Goal: Task Accomplishment & Management: Manage account settings

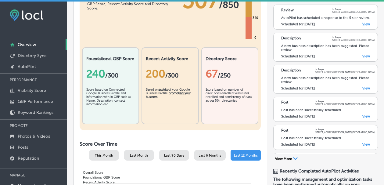
scroll to position [90, 0]
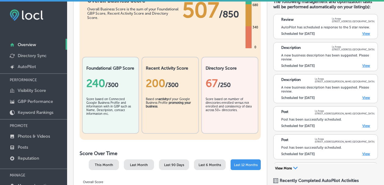
click at [365, 100] on link "View" at bounding box center [367, 98] width 8 height 4
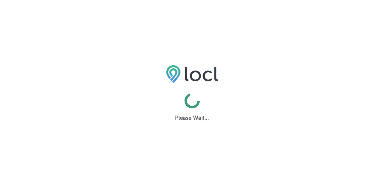
select select "US"
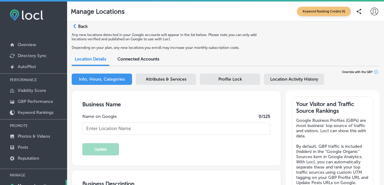
type textarea "At La Arepa, we bring the vibrant flavors of Venezuela to your table with every…"
type input "La Arepa"
type input "info@laarepapdx.com"
type input "https://www.facebook.com/LaArepaPDX"
type input "https://www.instagram.com/laarepapdx/?hl=en"
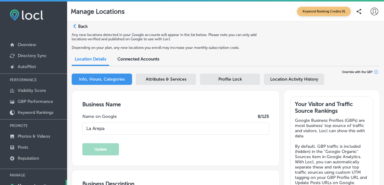
type textarea "We ARE Venezuelan food, is like home-made food with traditional Venezuelan reci…"
type input "6035 NE Halsey St"
type input "Portland"
type input "97213"
type input "US"
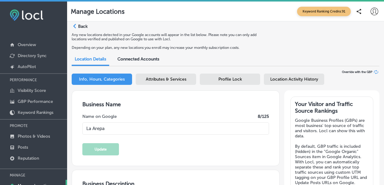
type input "https://www.laarepapdx.com/"
type input "+1 541 451 0247"
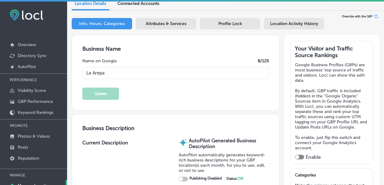
checkbox input "true"
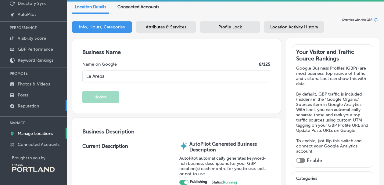
scroll to position [53, 0]
click at [27, 132] on p "Manage Locations" at bounding box center [35, 133] width 35 height 5
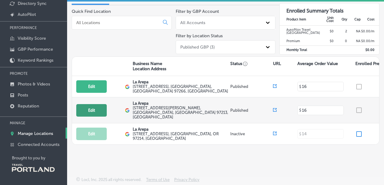
click at [101, 107] on button "Edit" at bounding box center [91, 110] width 31 height 13
select select "US"
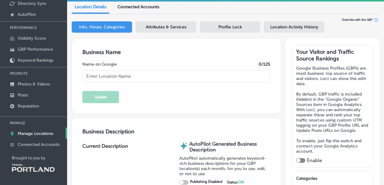
type textarea "We ARE Venezuelan food, is like home-made food with traditional Venezuelan reci…"
type input "La Arepa"
type textarea "At [GEOGRAPHIC_DATA], we bring the vibrant flavors of [GEOGRAPHIC_DATA] to your…"
type input "[EMAIL_ADDRESS][DOMAIN_NAME]"
type input "[URL][DOMAIN_NAME]"
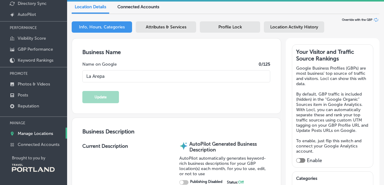
type input "[URL][DOMAIN_NAME]"
checkbox input "true"
type input "[STREET_ADDRESS][PERSON_NAME]"
type input "[GEOGRAPHIC_DATA]"
type input "97213"
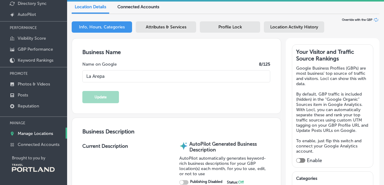
type input "US"
type input "[URL][DOMAIN_NAME]"
type input "[PHONE_NUMBER]"
click at [234, 28] on span "Profile Lock" at bounding box center [231, 26] width 24 height 5
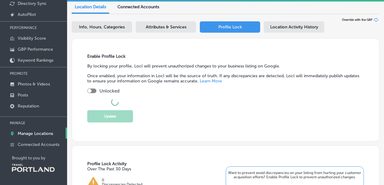
checkbox input "true"
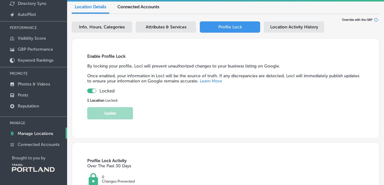
click at [291, 30] on div "Location Activity History" at bounding box center [294, 26] width 60 height 11
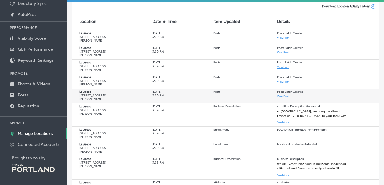
scroll to position [66, 0]
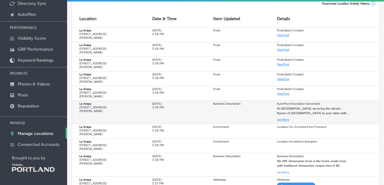
click at [285, 121] on button "See More" at bounding box center [283, 120] width 12 height 6
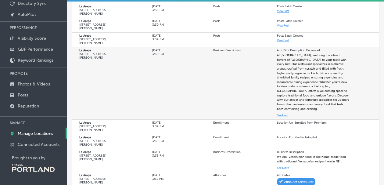
scroll to position [124, 0]
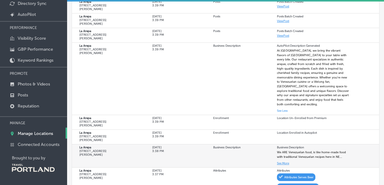
click at [281, 161] on button "See More" at bounding box center [283, 163] width 12 height 6
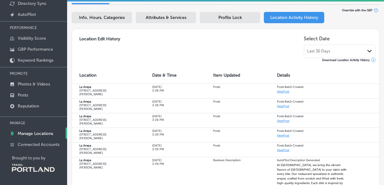
scroll to position [0, 0]
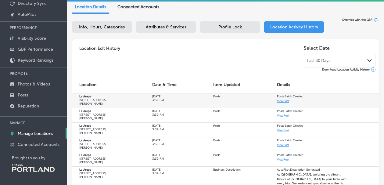
click at [287, 104] on td "Posts Batch Created View Post" at bounding box center [325, 100] width 110 height 15
click at [287, 102] on link "View Post" at bounding box center [283, 101] width 12 height 4
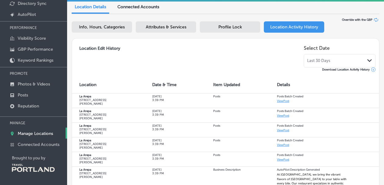
click at [182, 28] on span "Attributes & Services" at bounding box center [166, 26] width 41 height 5
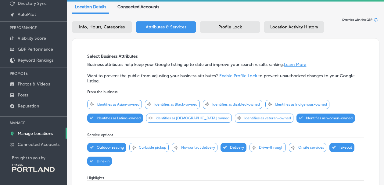
click at [102, 26] on span "Info, Hours, Categories" at bounding box center [102, 26] width 46 height 5
select select "US"
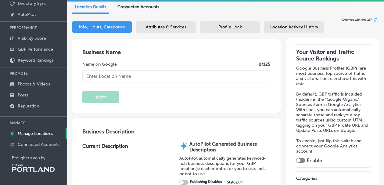
type input "La Arepa"
type textarea "We ARE Venezuelan food, is like home-made food with traditional Venezuelan reci…"
type textarea "At [GEOGRAPHIC_DATA], we bring the vibrant flavors of [GEOGRAPHIC_DATA] to your…"
type input "[EMAIL_ADDRESS][DOMAIN_NAME]"
type input "[URL][DOMAIN_NAME]"
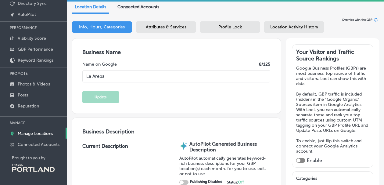
type input "[URL][DOMAIN_NAME]"
type input "[STREET_ADDRESS][PERSON_NAME]"
type input "[GEOGRAPHIC_DATA]"
type input "97213"
type input "US"
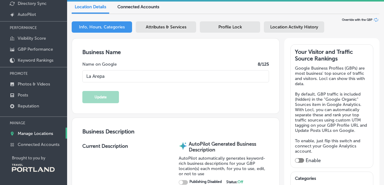
type input "[URL][DOMAIN_NAME]"
type input "[PHONE_NUMBER]"
checkbox input "true"
click at [282, 34] on div "Info, Hours, Categories Attributes & Services Profile Lock Location Activity Hi…" at bounding box center [226, 27] width 308 height 13
click at [288, 24] on div "Location Activity History" at bounding box center [294, 26] width 60 height 11
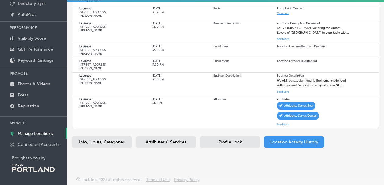
scroll to position [146, 0]
click at [199, 140] on div "Info, Hours, Categories Attributes & Services Profile Lock Location Activity Hi…" at bounding box center [226, 143] width 308 height 13
click at [190, 142] on div "Attributes & Services" at bounding box center [166, 142] width 60 height 11
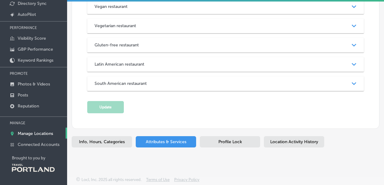
scroll to position [739, 0]
drag, startPoint x: 208, startPoint y: 143, endPoint x: 176, endPoint y: 147, distance: 32.6
click at [176, 147] on div "Info, Hours, Categories Attributes & Services Profile Lock Location Activity Hi…" at bounding box center [226, 142] width 308 height 13
click at [78, 143] on div "Info, Hours, Categories" at bounding box center [102, 141] width 60 height 11
select select "US"
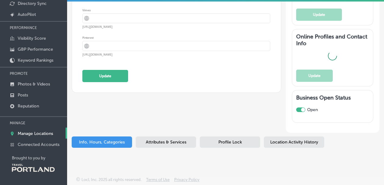
scroll to position [589, 0]
type input "La Arepa"
type textarea "We ARE Venezuelan food, is like home-made food with traditional Venezuelan reci…"
type textarea "At [GEOGRAPHIC_DATA], we bring the vibrant flavors of [GEOGRAPHIC_DATA] to your…"
type input "[EMAIL_ADDRESS][DOMAIN_NAME]"
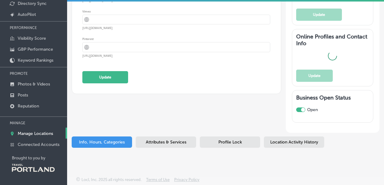
type input "[URL][DOMAIN_NAME]"
type input "[STREET_ADDRESS][PERSON_NAME]"
type input "[GEOGRAPHIC_DATA]"
type input "97213"
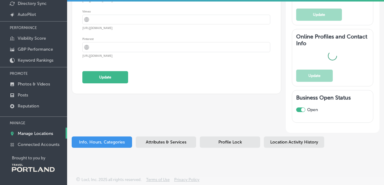
type input "US"
type input "[URL][DOMAIN_NAME]"
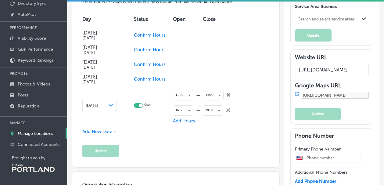
checkbox input "true"
type input "[PHONE_NUMBER]"
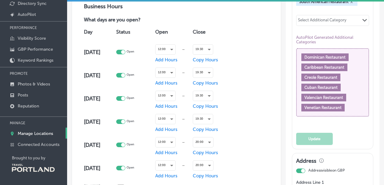
scroll to position [344, 0]
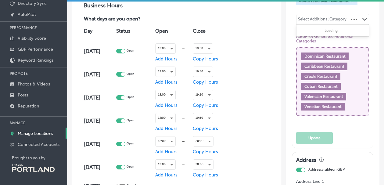
click at [364, 21] on polygon at bounding box center [365, 19] width 5 height 3
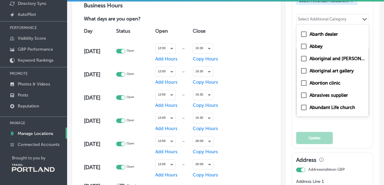
scroll to position [0, 0]
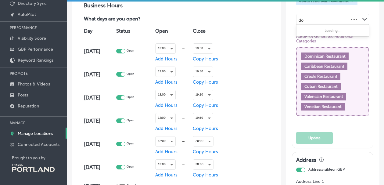
type input "dom"
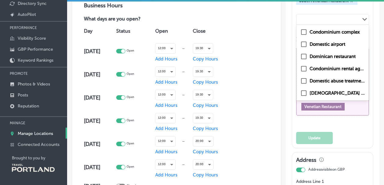
click at [364, 21] on icon "Path Created with Sketch." at bounding box center [365, 19] width 5 height 3
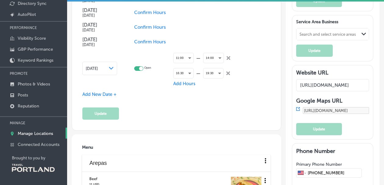
scroll to position [629, 0]
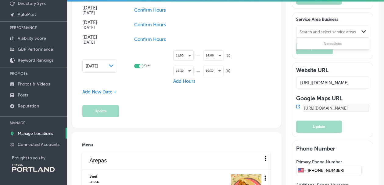
click at [318, 34] on div "Search and select service areas" at bounding box center [328, 32] width 56 height 5
click at [340, 48] on div "No options" at bounding box center [333, 43] width 72 height 9
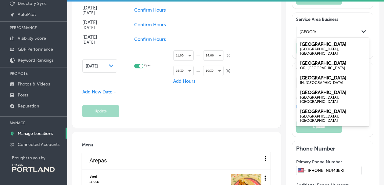
click at [319, 70] on div "OR, USA" at bounding box center [332, 68] width 65 height 4
type input "portland"
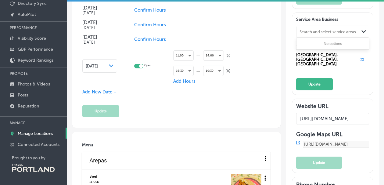
click at [313, 36] on div "Search and select service areas" at bounding box center [328, 32] width 63 height 8
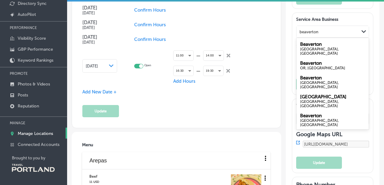
click at [308, 70] on div "OR, USA" at bounding box center [332, 68] width 65 height 4
type input "beaverton"
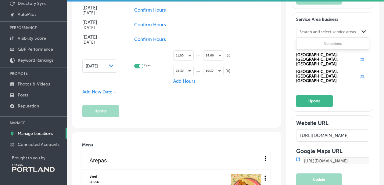
click at [306, 34] on div "Search and select service areas" at bounding box center [328, 32] width 56 height 5
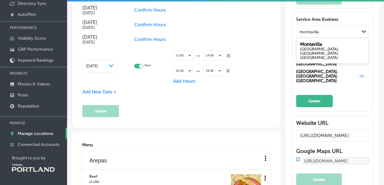
click at [305, 47] on label "Montavilla" at bounding box center [311, 44] width 22 height 5
type input "montavilla"
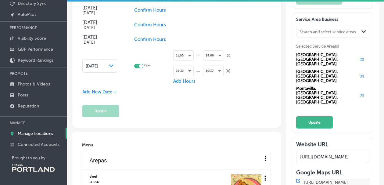
click at [303, 34] on div "Search and select service areas" at bounding box center [328, 32] width 56 height 5
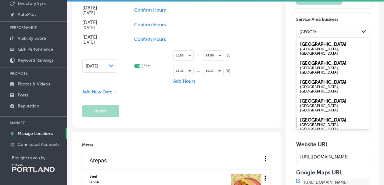
click at [313, 123] on div "[GEOGRAPHIC_DATA], [GEOGRAPHIC_DATA], [GEOGRAPHIC_DATA]" at bounding box center [332, 129] width 65 height 13
type input "rose city"
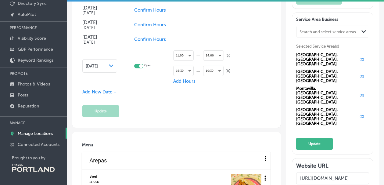
click at [303, 34] on div "Search and select service areas" at bounding box center [328, 32] width 56 height 5
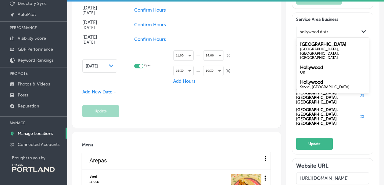
click at [304, 60] on div "[GEOGRAPHIC_DATA], [GEOGRAPHIC_DATA], [GEOGRAPHIC_DATA]" at bounding box center [332, 53] width 65 height 13
type input "hollywood distr"
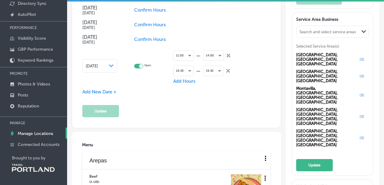
click at [312, 36] on div "Search and select service areas" at bounding box center [328, 32] width 63 height 8
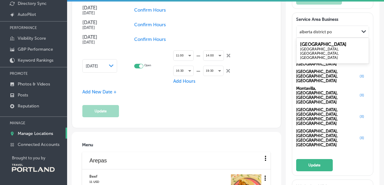
click at [303, 47] on label "Alberta Arts District" at bounding box center [323, 44] width 46 height 5
type input "alberta district po"
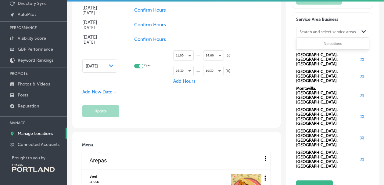
click at [305, 36] on div "Search and select service areas" at bounding box center [328, 32] width 63 height 8
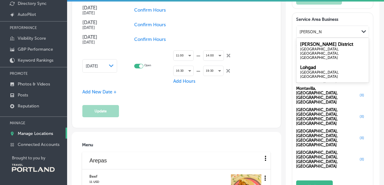
click at [311, 47] on label "Lloyd District" at bounding box center [326, 44] width 53 height 5
type input "lloyd distric"
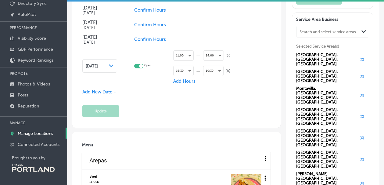
click at [307, 38] on div "Search and select service areas Path Created with Sketch." at bounding box center [333, 32] width 72 height 12
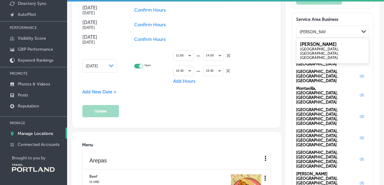
click at [304, 59] on div "[GEOGRAPHIC_DATA], [GEOGRAPHIC_DATA], [GEOGRAPHIC_DATA]" at bounding box center [332, 53] width 65 height 13
type input "cully portland"
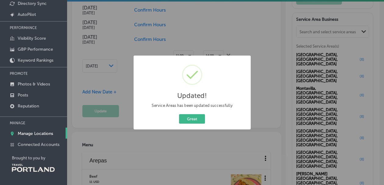
click at [193, 113] on div "Great Cancel" at bounding box center [192, 119] width 108 height 12
click at [193, 117] on button "Great" at bounding box center [192, 118] width 26 height 9
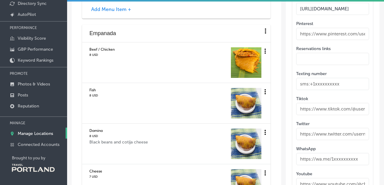
scroll to position [1171, 0]
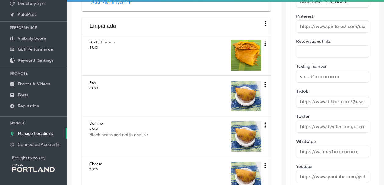
click at [314, 96] on input "text" at bounding box center [332, 102] width 73 height 12
click at [354, 96] on input "text" at bounding box center [332, 102] width 73 height 12
type input "@La"
type input "LaArepaPDX"
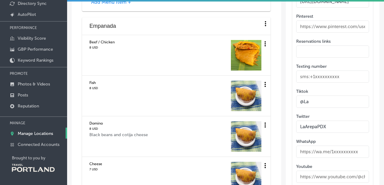
drag, startPoint x: 327, startPoint y: 58, endPoint x: 274, endPoint y: 55, distance: 52.9
click at [274, 55] on div "Business Name Name on Google 8 /125 La Arepa Update Business Description Curren…" at bounding box center [221, 116] width 317 height 2498
click at [319, 96] on input "@La" at bounding box center [332, 102] width 73 height 12
click at [316, 96] on input "@La" at bounding box center [332, 102] width 73 height 12
type input "@"
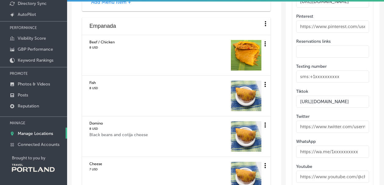
type input "[URL][DOMAIN_NAME]"
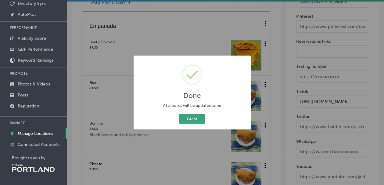
click at [191, 118] on button "Great" at bounding box center [192, 118] width 26 height 9
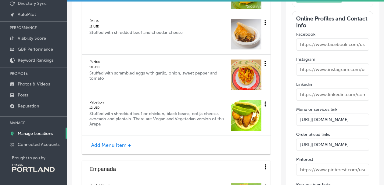
scroll to position [1024, 0]
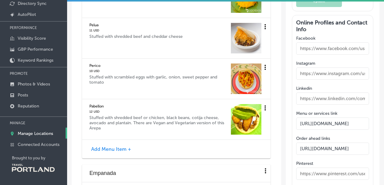
click at [338, 143] on input "https://my-site-102492-102291.square.site/" at bounding box center [332, 149] width 73 height 12
drag, startPoint x: 301, startPoint y: 82, endPoint x: 390, endPoint y: 83, distance: 89.7
click at [384, 83] on html "iconmonstr-menu-thin copy Created with Sketch. Overview Directory Sync Created …" at bounding box center [192, 41] width 384 height 186
paste input "laarepapdx.com/menu"
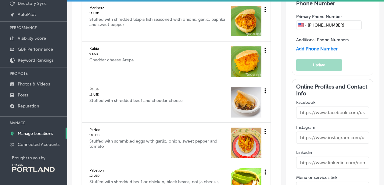
scroll to position [960, 0]
type input "[URL][DOMAIN_NAME]"
click at [308, 107] on input "text" at bounding box center [332, 113] width 73 height 12
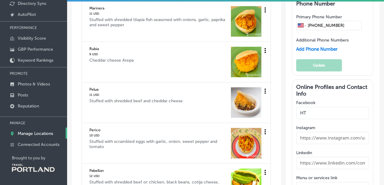
type input "H"
type input "https://facebook.com/LaArepaPDX"
click at [303, 132] on input "text" at bounding box center [332, 138] width 73 height 12
type input "H"
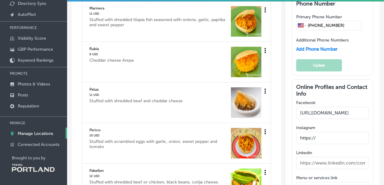
type input "https://"
click at [313, 107] on input "https://facebook.com/LaArepaPDX" at bounding box center [332, 113] width 73 height 12
type input "[URL][DOMAIN_NAME]"
click at [322, 132] on input "https://" at bounding box center [332, 138] width 73 height 12
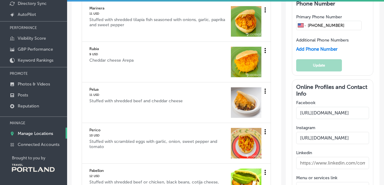
type input "[URL][DOMAIN_NAME]"
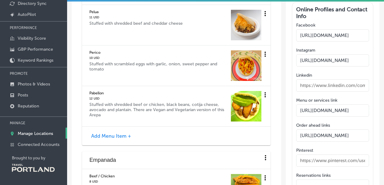
scroll to position [1039, 0]
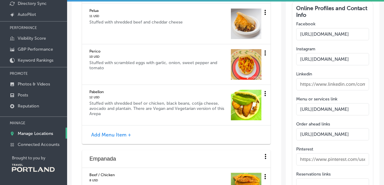
click at [304, 178] on input "text" at bounding box center [332, 184] width 73 height 12
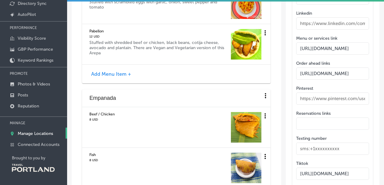
scroll to position [1101, 0]
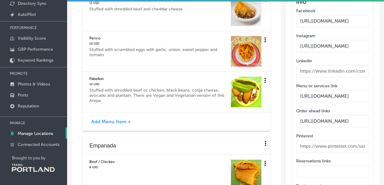
scroll to position [1053, 0]
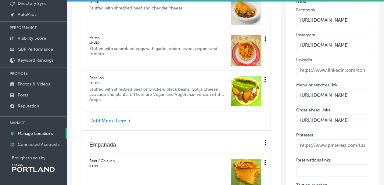
click at [300, 164] on input "text" at bounding box center [332, 170] width 73 height 12
paste input "[URL][DOMAIN_NAME]"
type input "[URL][DOMAIN_NAME]"
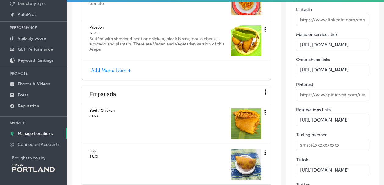
scroll to position [1100, 0]
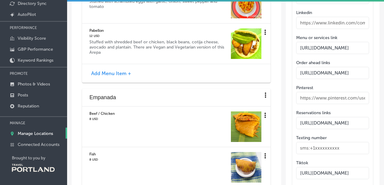
drag, startPoint x: 361, startPoint y: 54, endPoint x: 284, endPoint y: 50, distance: 76.4
click at [284, 50] on div "Business Name Name on Google 8 /125 La Arepa Update Business Description Curren…" at bounding box center [221, 187] width 317 height 2498
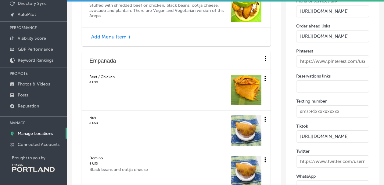
scroll to position [1138, 0]
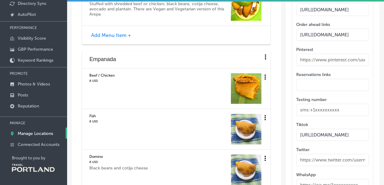
click at [302, 154] on input "text" at bounding box center [332, 160] width 73 height 12
type input "H"
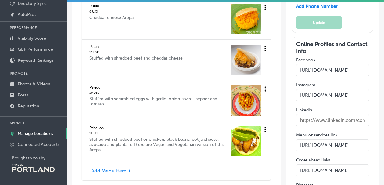
scroll to position [1001, 0]
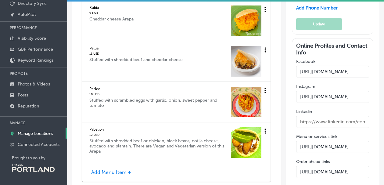
type input "https://www.twitter.com/@LaArepaPDX"
click at [357, 91] on input "[URL][DOMAIN_NAME]" at bounding box center [332, 97] width 73 height 12
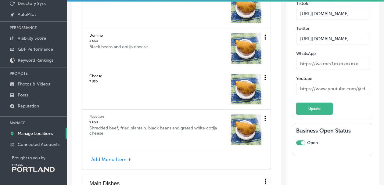
scroll to position [1260, 0]
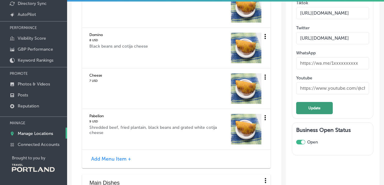
type input "https://www.instagram.com/@LaArepaPDX"
click at [316, 102] on button "Update" at bounding box center [314, 108] width 37 height 12
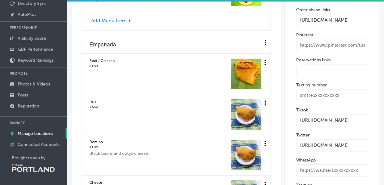
scroll to position [1150, 0]
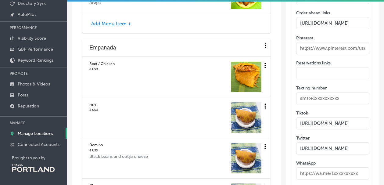
click at [351, 117] on input "[URL][DOMAIN_NAME]" at bounding box center [332, 123] width 73 height 12
click at [353, 142] on input "https://www.twitter.com/@LaArepaPDX" at bounding box center [332, 148] width 73 height 12
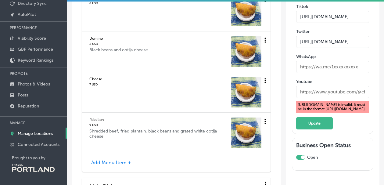
scroll to position [1259, 0]
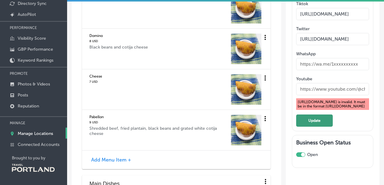
type input "[URL][DOMAIN_NAME]"
click at [317, 114] on button "Update" at bounding box center [314, 120] width 37 height 12
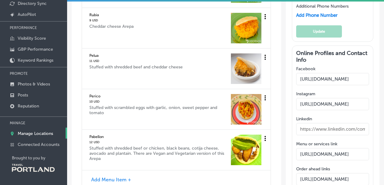
scroll to position [993, 0]
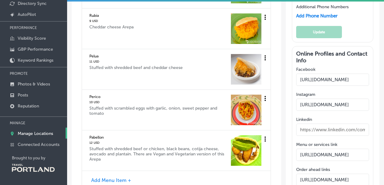
click at [359, 99] on input "https://www.instagram.com/@LaArepaPDX" at bounding box center [332, 105] width 73 height 12
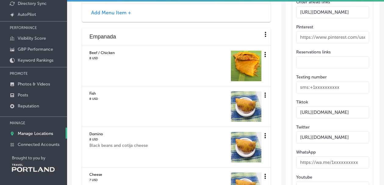
scroll to position [1161, 0]
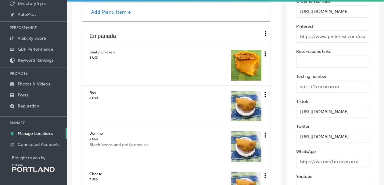
type input "[URL][DOMAIN_NAME]"
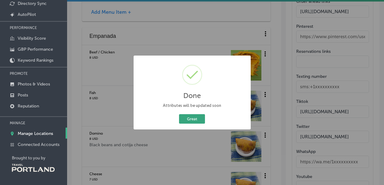
click at [185, 123] on button "Great" at bounding box center [192, 118] width 26 height 9
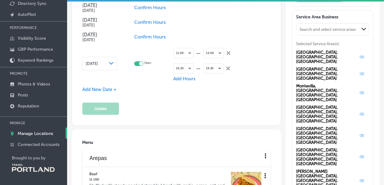
scroll to position [624, 0]
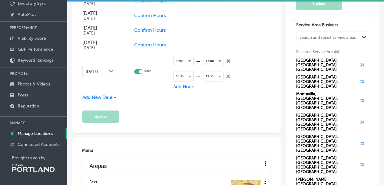
click at [49, 128] on link "Manage Locations" at bounding box center [33, 133] width 67 height 11
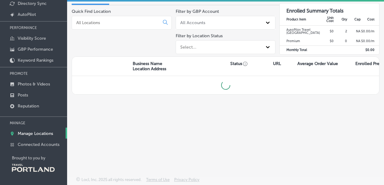
click at [49, 132] on p "Manage Locations" at bounding box center [35, 133] width 35 height 5
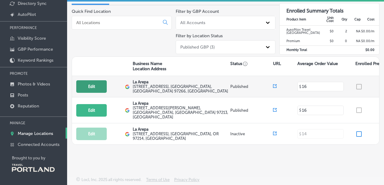
click at [96, 84] on button "Edit" at bounding box center [91, 86] width 31 height 13
select select "US"
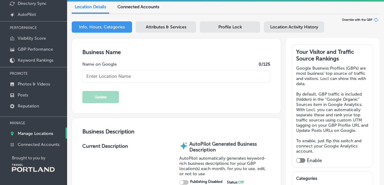
type input "La Arepa"
type textarea "La Arepa brings the vibrant flavors of Venezuela to your table, specializing in…"
type textarea "We ARE Venezuelan food"
type input "[EMAIL_ADDRESS][DOMAIN_NAME]"
type input "https://www.facebook.com/LaArepaPDX/"
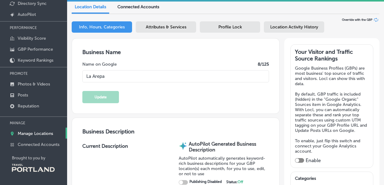
type input "https://www.instagram.com/laarepapdx/"
type input "5716 SE 92nd Ave"
type input "[GEOGRAPHIC_DATA]"
type input "97266"
type input "US"
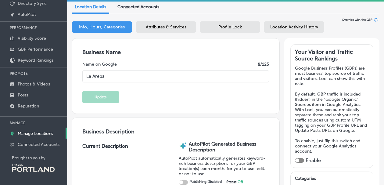
type input "http://www.laarepapdx.com/"
type input "+1 503 477 6967"
checkbox input "true"
click at [283, 27] on span "Location Activity History" at bounding box center [294, 26] width 48 height 5
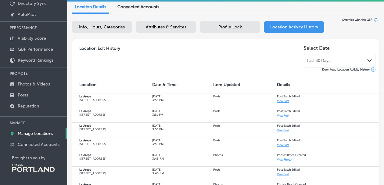
click at [100, 31] on div "Info, Hours, Categories" at bounding box center [102, 26] width 60 height 11
select select "US"
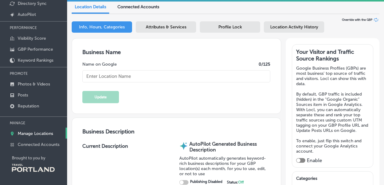
type input "La Arepa"
type textarea "We ARE Venezuelan food"
type input "[EMAIL_ADDRESS][DOMAIN_NAME]"
type input "https://www.facebook.com/LaArepaPDX/"
type input "https://www.instagram.com/laarepapdx/"
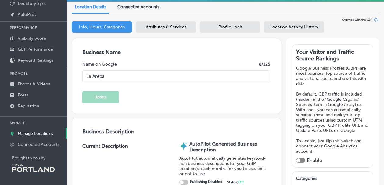
checkbox input "true"
type textarea "La Arepa brings the vibrant flavors of Venezuela to your table, specializing in…"
type input "5716 SE 92nd Ave"
type input "[GEOGRAPHIC_DATA]"
type input "97266"
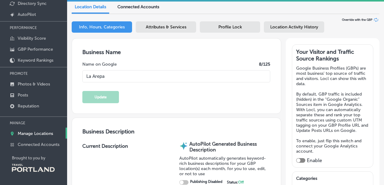
type input "US"
type input "http://www.laarepapdx.com/"
type input "+1 503 477 6967"
checkbox input "true"
click at [169, 25] on span "Attributes & Services" at bounding box center [166, 26] width 41 height 5
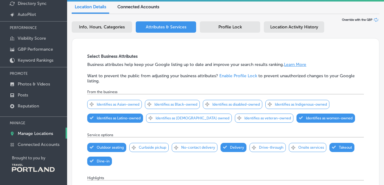
click at [99, 27] on span "Info, Hours, Categories" at bounding box center [102, 26] width 46 height 5
select select "US"
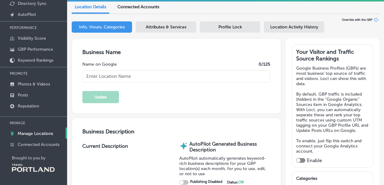
type input "La Arepa"
type textarea "We ARE Venezuelan food"
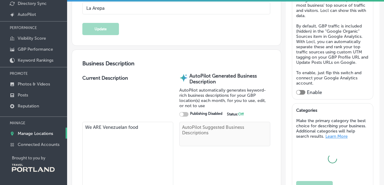
scroll to position [142, 0]
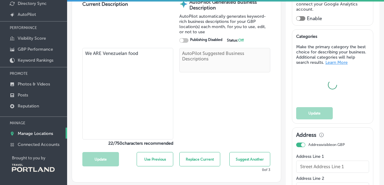
type textarea "La Arepa brings the vibrant flavors of Venezuela to your table, specializing in…"
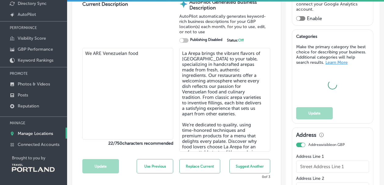
type input "[EMAIL_ADDRESS][DOMAIN_NAME]"
type input "https://www.facebook.com/LaArepaPDX/"
type input "https://www.instagram.com/laarepapdx/"
type input "5716 SE 92nd Ave"
type input "[GEOGRAPHIC_DATA]"
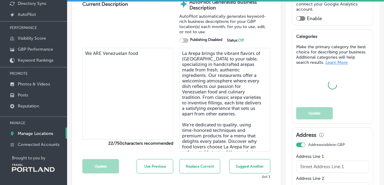
type input "97266"
type input "US"
type input "http://www.laarepapdx.com/"
type input "+1 503 477 6967"
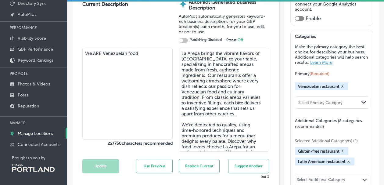
checkbox input "true"
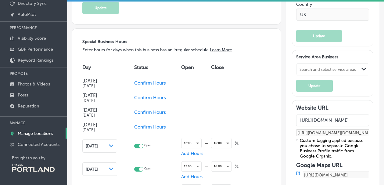
scroll to position [558, 0]
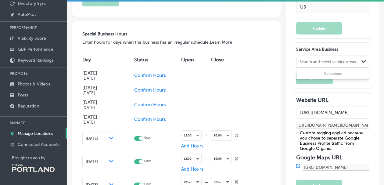
click at [311, 64] on div "Search and select service areas" at bounding box center [328, 62] width 56 height 5
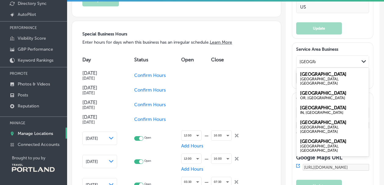
click at [307, 99] on div "OR, USA" at bounding box center [332, 98] width 65 height 4
type input "[GEOGRAPHIC_DATA]"
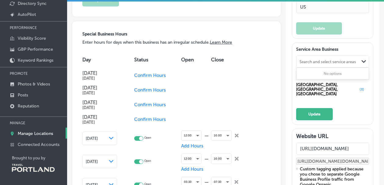
click at [306, 66] on div "Search and select service areas" at bounding box center [328, 62] width 63 height 8
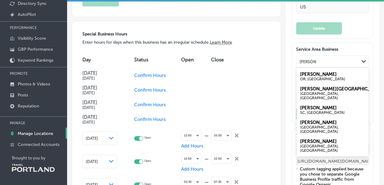
click at [309, 77] on label "Gresham" at bounding box center [318, 73] width 37 height 5
type input "gresham"
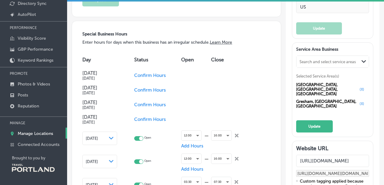
click at [318, 64] on div "Search and select service areas" at bounding box center [328, 62] width 63 height 8
type input "D"
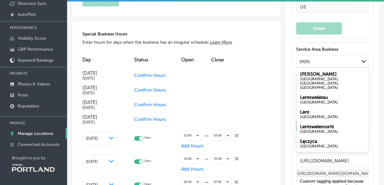
click at [312, 84] on div "[GEOGRAPHIC_DATA], [GEOGRAPHIC_DATA], [GEOGRAPHIC_DATA]" at bounding box center [332, 83] width 65 height 13
type input "Lents"
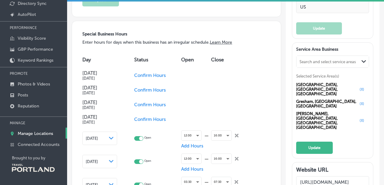
click at [308, 64] on div "Search and select service areas" at bounding box center [328, 62] width 56 height 5
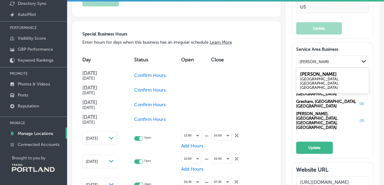
click at [313, 83] on div "[GEOGRAPHIC_DATA], [GEOGRAPHIC_DATA], [GEOGRAPHIC_DATA]" at bounding box center [332, 83] width 65 height 13
type input "Foster portland"
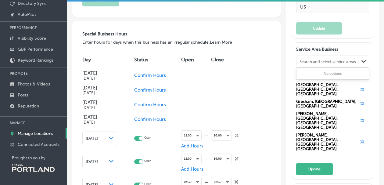
click at [308, 64] on div "Search and select service areas" at bounding box center [328, 62] width 56 height 5
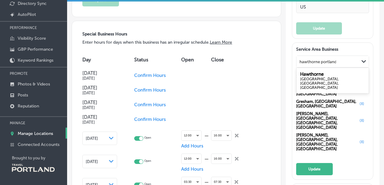
click at [315, 77] on label "Hawthorne" at bounding box center [312, 73] width 24 height 5
type input "hawthorne portland"
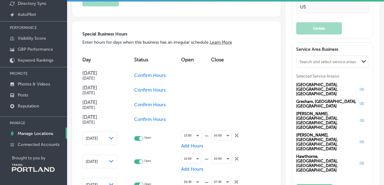
click at [315, 67] on div "Search and select service areas Path Created with Sketch." at bounding box center [333, 62] width 72 height 12
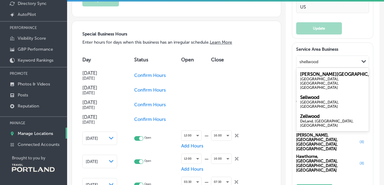
click at [319, 77] on label "Sellwood - Moreland" at bounding box center [341, 73] width 83 height 5
type input "shellwood"
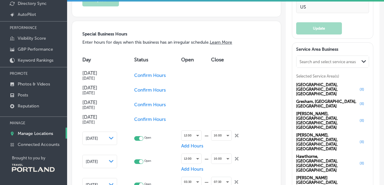
click at [315, 64] on div "Search and select service areas" at bounding box center [328, 62] width 56 height 5
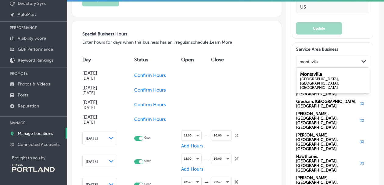
click at [314, 83] on div "[GEOGRAPHIC_DATA], [GEOGRAPHIC_DATA], [GEOGRAPHIC_DATA]" at bounding box center [332, 83] width 65 height 13
type input "montavila"
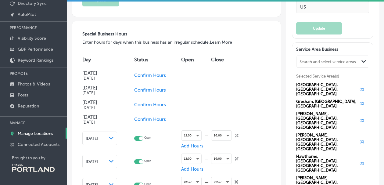
click at [318, 63] on div "Search and select service areas" at bounding box center [328, 62] width 63 height 8
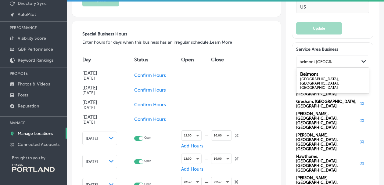
click at [310, 83] on div "[GEOGRAPHIC_DATA], [GEOGRAPHIC_DATA], [GEOGRAPHIC_DATA]" at bounding box center [332, 83] width 65 height 13
type input "belmont portland"
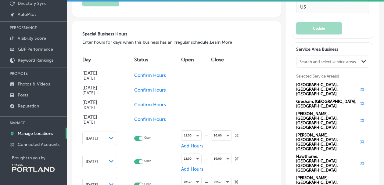
click at [307, 64] on div "Search and select service areas" at bounding box center [328, 62] width 56 height 5
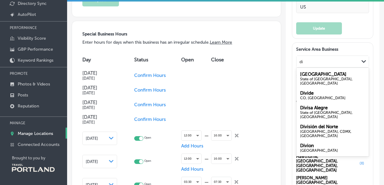
type input "d"
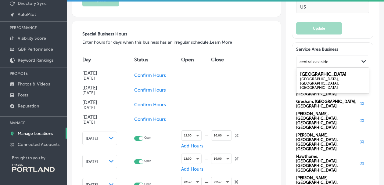
click at [315, 83] on div "[GEOGRAPHIC_DATA], [GEOGRAPHIC_DATA], [GEOGRAPHIC_DATA]" at bounding box center [332, 83] width 65 height 13
type input "central eastside"
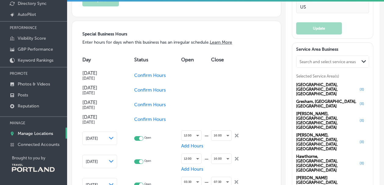
click at [314, 64] on div "Search and select service areas" at bounding box center [328, 62] width 63 height 8
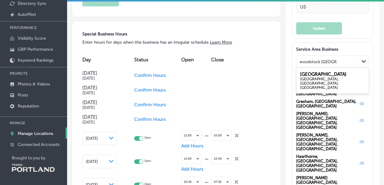
click at [309, 77] on label "Woodstock" at bounding box center [323, 73] width 46 height 5
type input "woodstock portland"
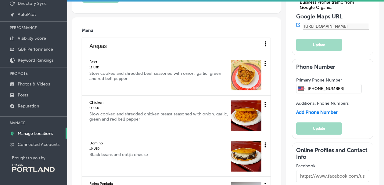
scroll to position [924, 0]
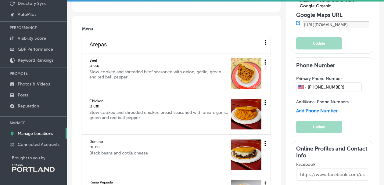
click at [302, 168] on input "text" at bounding box center [332, 174] width 73 height 12
type input "[URL][DOMAIN_NAME]"
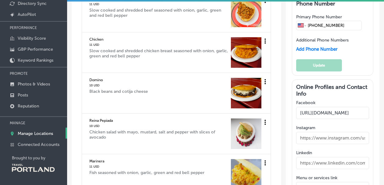
scroll to position [993, 0]
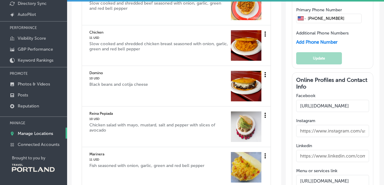
drag, startPoint x: 299, startPoint y: 108, endPoint x: 390, endPoint y: 111, distance: 91.3
click at [384, 111] on html "iconmonstr-menu-thin copy Created with Sketch. Overview Directory Sync Created …" at bounding box center [192, 41] width 384 height 186
paste input "laarepapdx.com/menu"
type input "[URL][DOMAIN_NAME]"
drag, startPoint x: 299, startPoint y: 82, endPoint x: 390, endPoint y: 92, distance: 91.8
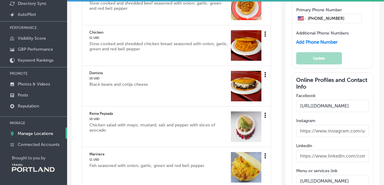
click at [384, 92] on html "iconmonstr-menu-thin copy Created with Sketch. Overview Directory Sync Created …" at bounding box center [192, 41] width 384 height 186
paste input "s://laarepapdx.com/menu"
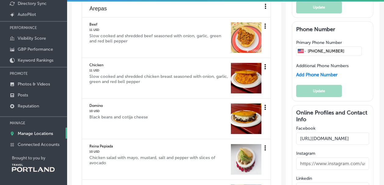
scroll to position [958, 0]
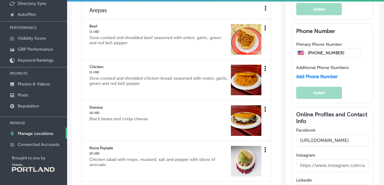
type input "[URL][DOMAIN_NAME]"
drag, startPoint x: 299, startPoint y: 41, endPoint x: 377, endPoint y: 45, distance: 78.3
click at [304, 159] on input "text" at bounding box center [332, 165] width 73 height 12
paste input "[URL][DOMAIN_NAME]"
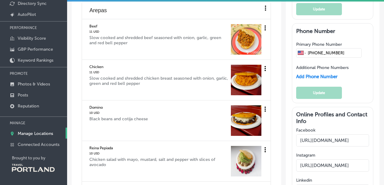
click at [327, 159] on input "[URL][DOMAIN_NAME]" at bounding box center [332, 165] width 73 height 12
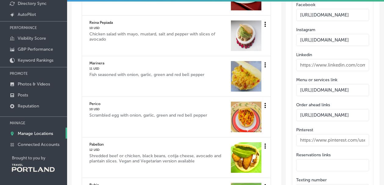
scroll to position [1087, 0]
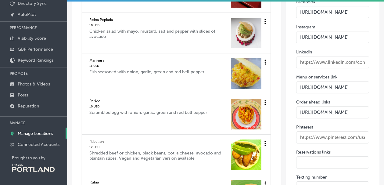
type input "[URL][DOMAIN_NAME]"
paste input "[URL][DOMAIN_NAME]"
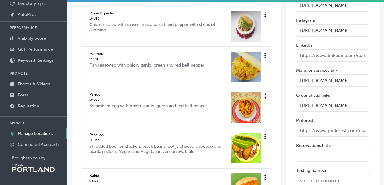
scroll to position [1106, 0]
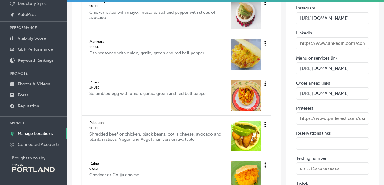
type input "[URL][DOMAIN_NAME]"
paste input "[URL][DOMAIN_NAME]"
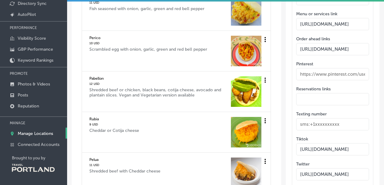
scroll to position [1155, 0]
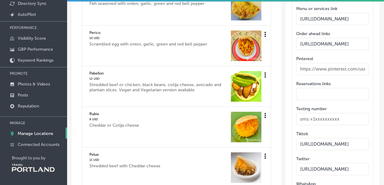
type input "[URL][DOMAIN_NAME]"
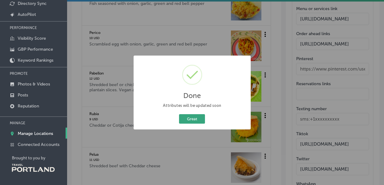
click at [190, 116] on button "Great" at bounding box center [192, 118] width 26 height 9
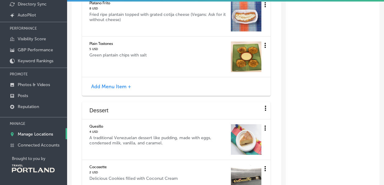
scroll to position [2045, 0]
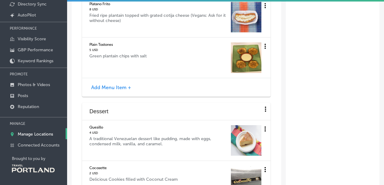
click at [268, 128] on icon at bounding box center [266, 129] width 8 height 8
click at [255, 135] on li "Edit" at bounding box center [256, 134] width 20 height 14
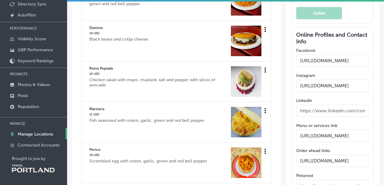
scroll to position [916, 0]
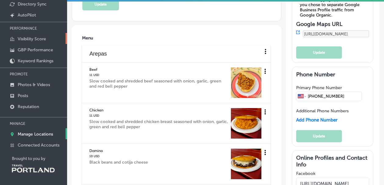
click at [33, 43] on link "Visibility Score" at bounding box center [33, 38] width 67 height 11
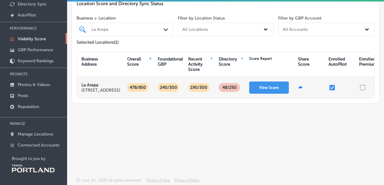
click at [233, 91] on p "48 /250" at bounding box center [230, 87] width 18 height 9
click at [269, 86] on button "View Score" at bounding box center [269, 87] width 40 height 12
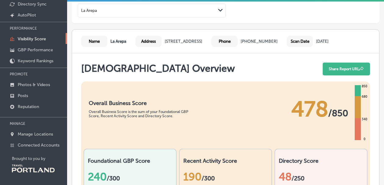
click at [304, 170] on div "48 /250" at bounding box center [321, 176] width 85 height 13
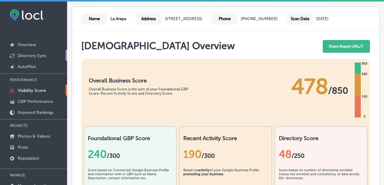
click at [33, 56] on p "Directory Sync" at bounding box center [32, 55] width 29 height 5
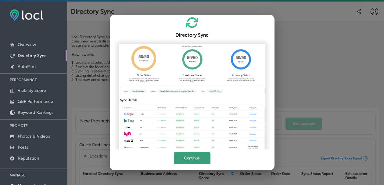
click at [183, 161] on button "Continue" at bounding box center [192, 158] width 37 height 12
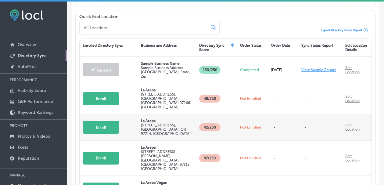
scroll to position [132, 0]
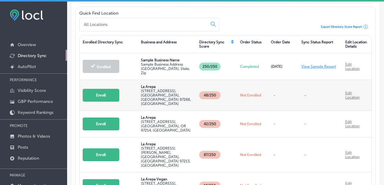
click at [104, 96] on button "Enroll" at bounding box center [101, 95] width 37 height 13
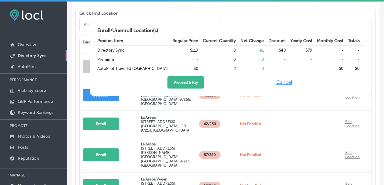
click at [292, 84] on button "Cancel" at bounding box center [285, 82] width 20 height 12
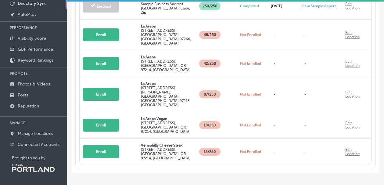
scroll to position [53, 0]
click at [22, 103] on p "Reputation" at bounding box center [28, 105] width 21 height 5
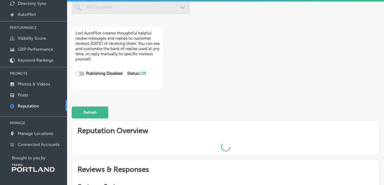
checkbox input "true"
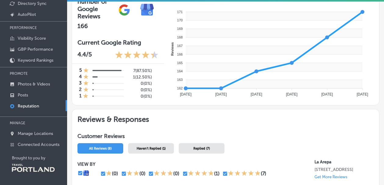
scroll to position [157, 0]
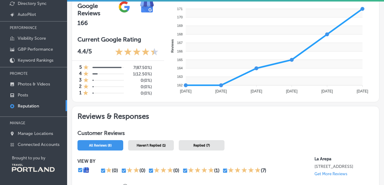
click at [149, 140] on div "Haven't Replied (1)" at bounding box center [151, 145] width 46 height 10
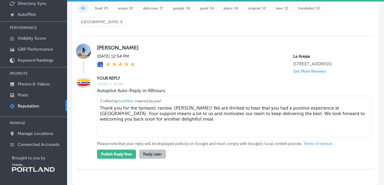
scroll to position [347, 0]
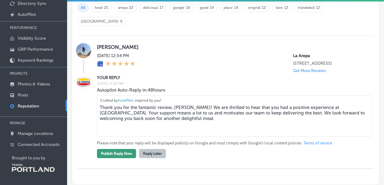
click at [118, 149] on button "Publish Reply Now" at bounding box center [116, 153] width 39 height 9
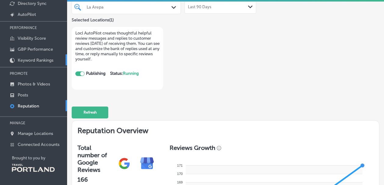
scroll to position [31, 0]
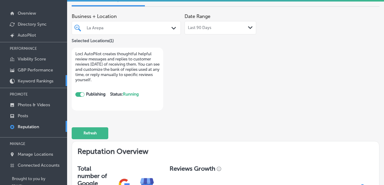
click at [24, 82] on p "Keyword Rankings" at bounding box center [36, 80] width 36 height 5
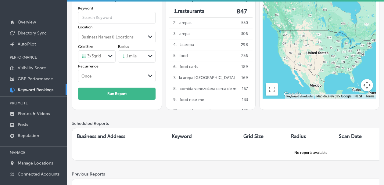
scroll to position [20, 0]
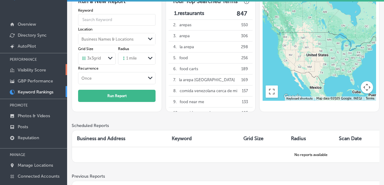
click at [28, 70] on p "Visibility Score" at bounding box center [32, 69] width 28 height 5
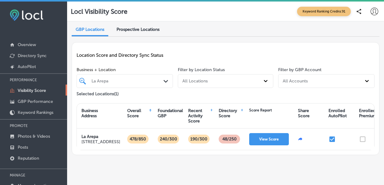
click at [141, 29] on span "Prospective Locations" at bounding box center [138, 29] width 43 height 5
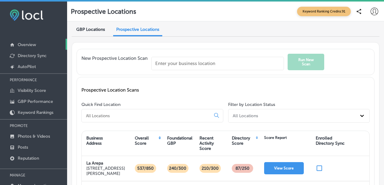
click at [16, 46] on link "Overview" at bounding box center [33, 44] width 67 height 11
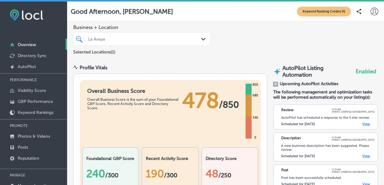
click at [220, 161] on div "48 /250" at bounding box center [230, 173] width 49 height 25
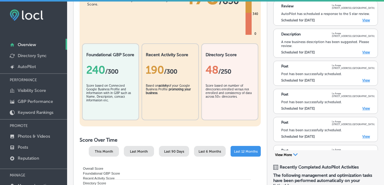
click at [219, 72] on div "48 /250" at bounding box center [230, 69] width 49 height 13
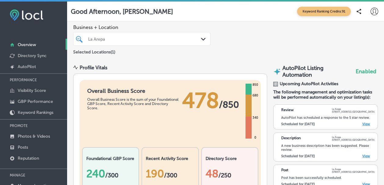
scroll to position [0, 0]
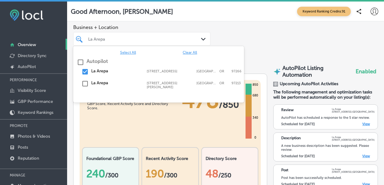
click at [168, 39] on div "La Arepa" at bounding box center [145, 38] width 114 height 5
click at [84, 68] on input "checkbox" at bounding box center [84, 71] width 7 height 7
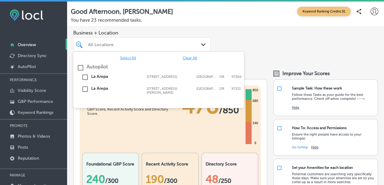
click at [85, 91] on input "checkbox" at bounding box center [84, 88] width 7 height 7
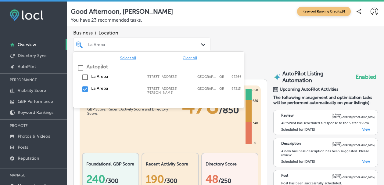
click at [250, 33] on div "Business + Location option 6035 NE Halsey St, selected. option 5716 SE 92nd Ave…" at bounding box center [225, 45] width 317 height 37
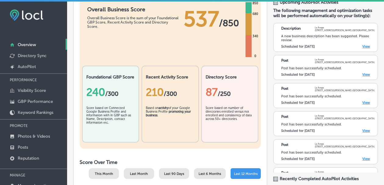
scroll to position [87, 0]
click at [366, 49] on link "View" at bounding box center [367, 47] width 8 height 4
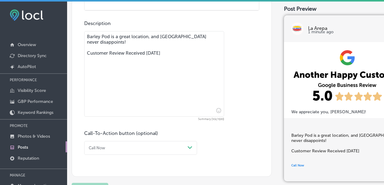
scroll to position [461, 0]
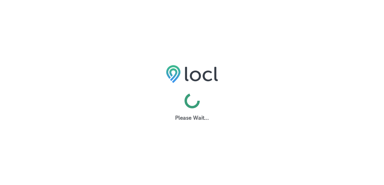
select select "US"
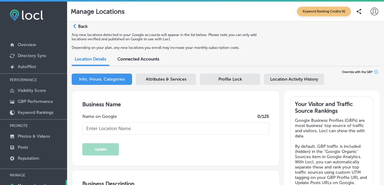
checkbox input "true"
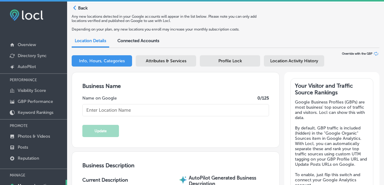
type textarea "At [GEOGRAPHIC_DATA], we bring the vibrant flavors of [GEOGRAPHIC_DATA] to your…"
type input "La Arepa"
type textarea "We ARE Venezuelan food, is like home-made food with traditional Venezuelan reci…"
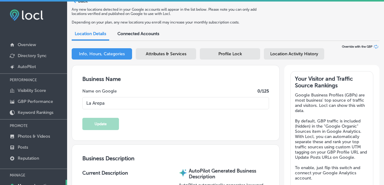
type input "[EMAIL_ADDRESS][DOMAIN_NAME]"
type input "[URL][DOMAIN_NAME]"
type input "[STREET_ADDRESS][PERSON_NAME]"
type input "[GEOGRAPHIC_DATA]"
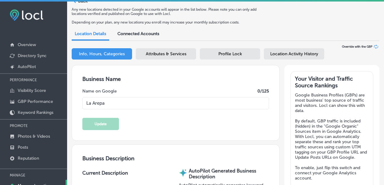
type input "97213"
type input "US"
type input "[PHONE_NUMBER]"
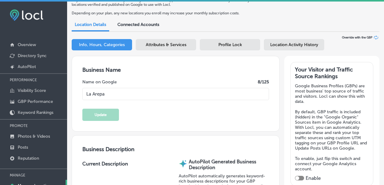
type input "[URL][DOMAIN_NAME]"
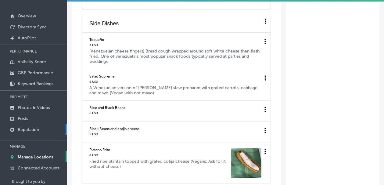
scroll to position [21, 0]
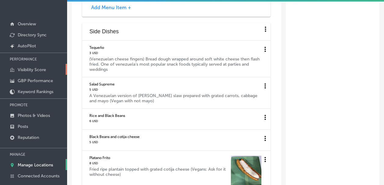
click at [31, 67] on p "Visibility Score" at bounding box center [32, 69] width 28 height 5
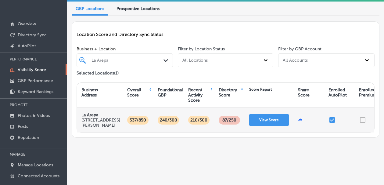
click at [233, 123] on p "87 /250" at bounding box center [230, 120] width 18 height 9
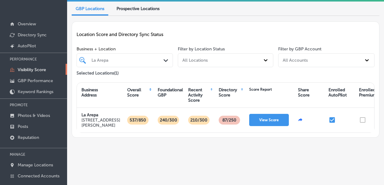
click at [241, 89] on div "Directory Score" at bounding box center [229, 95] width 31 height 19
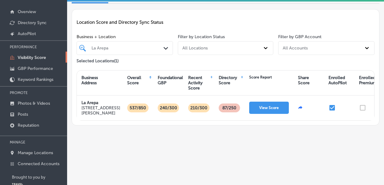
scroll to position [34, 0]
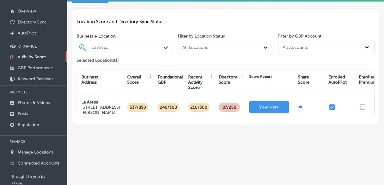
click at [303, 54] on div "All Accounts" at bounding box center [326, 48] width 96 height 14
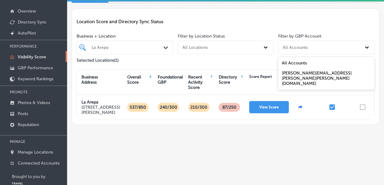
click at [302, 54] on div "All Accounts" at bounding box center [326, 48] width 96 height 14
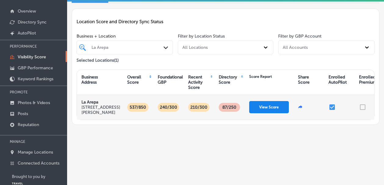
click at [270, 107] on button "View Score" at bounding box center [269, 107] width 40 height 12
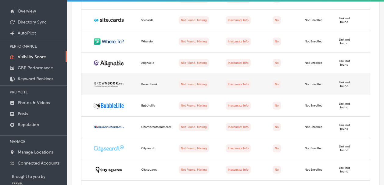
scroll to position [1359, 0]
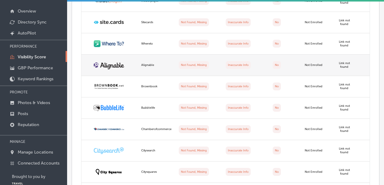
click at [112, 65] on img at bounding box center [109, 65] width 31 height 8
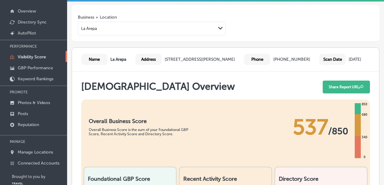
scroll to position [0, 0]
